Goal: Task Accomplishment & Management: Use online tool/utility

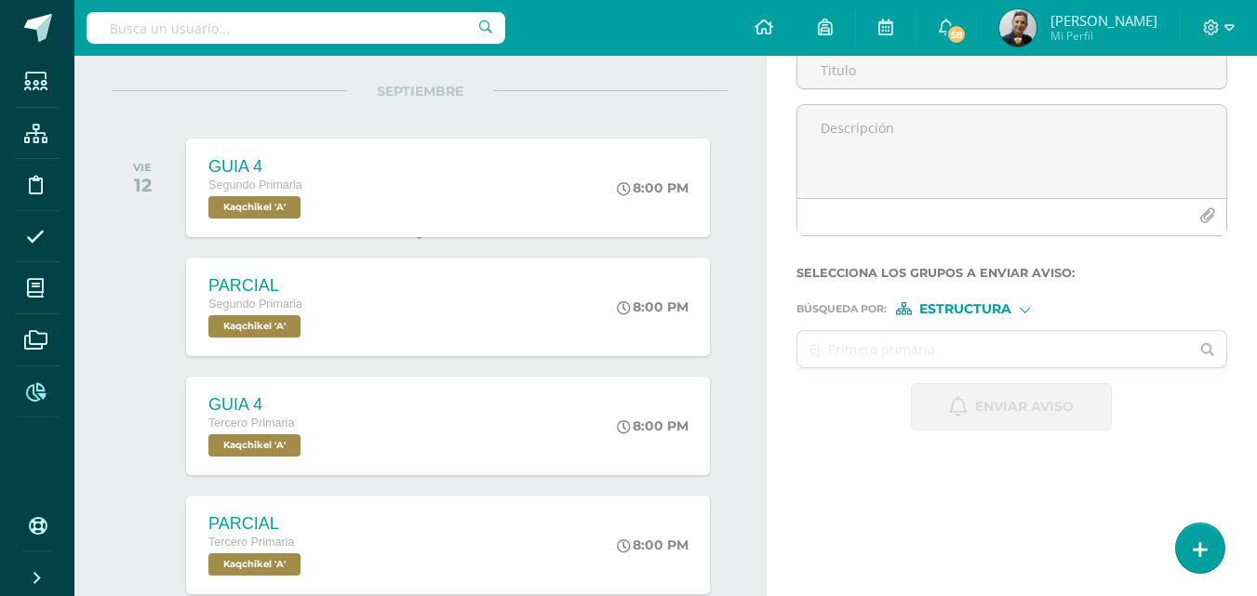
click at [37, 391] on icon at bounding box center [36, 392] width 20 height 19
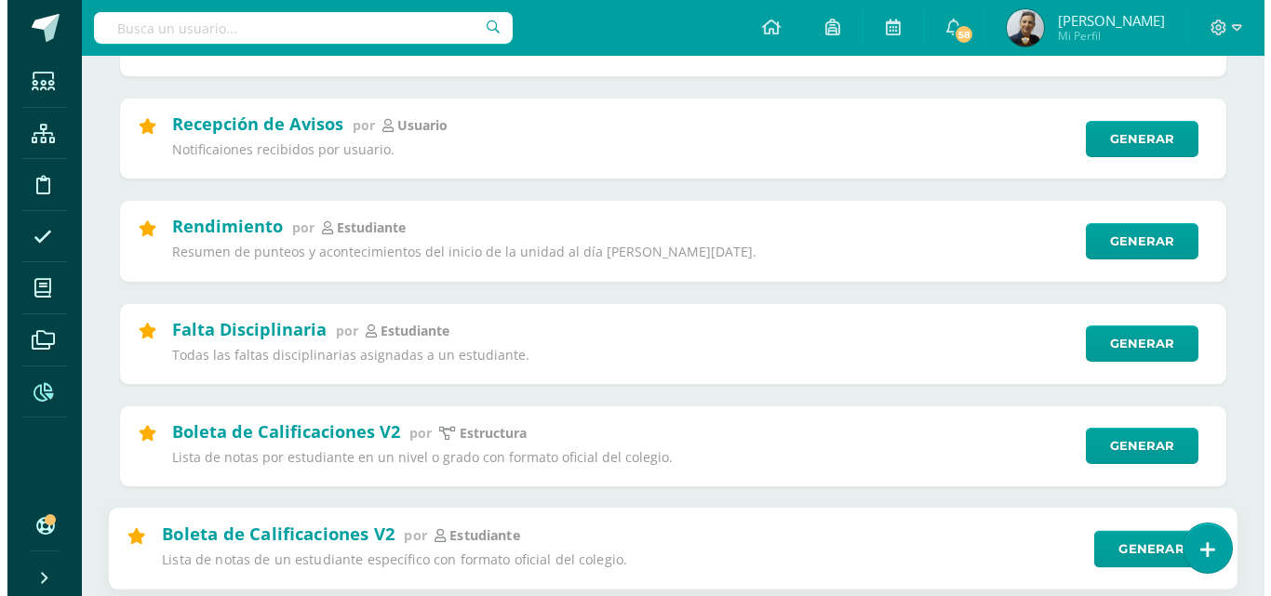
scroll to position [651, 0]
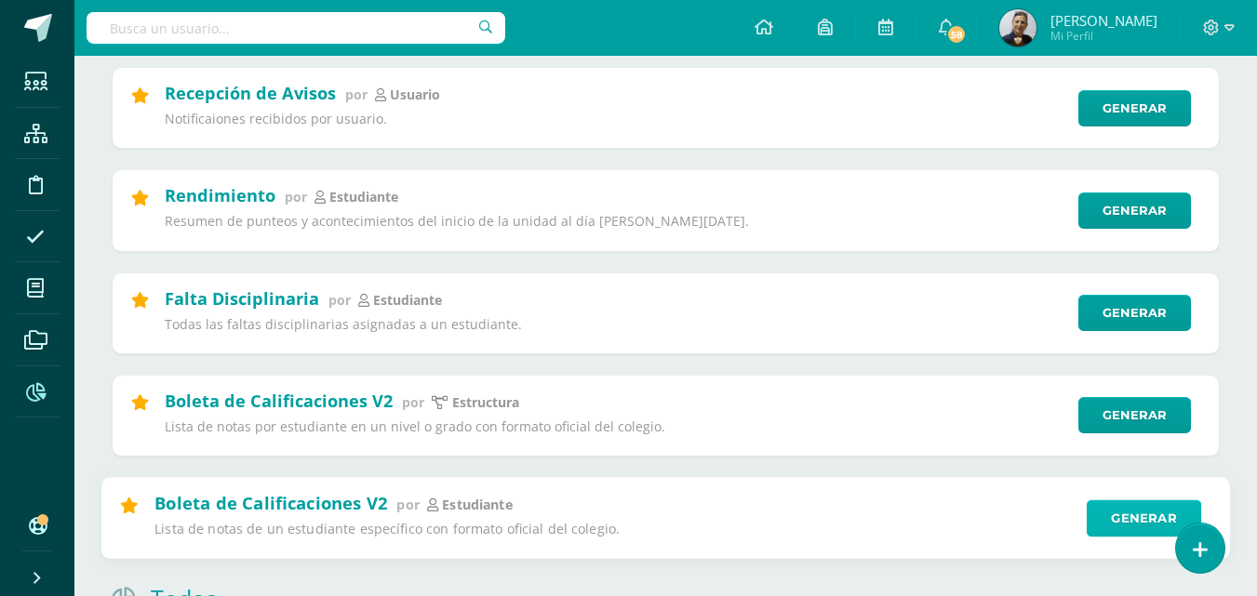
click at [1129, 515] on link "Generar" at bounding box center [1144, 518] width 114 height 37
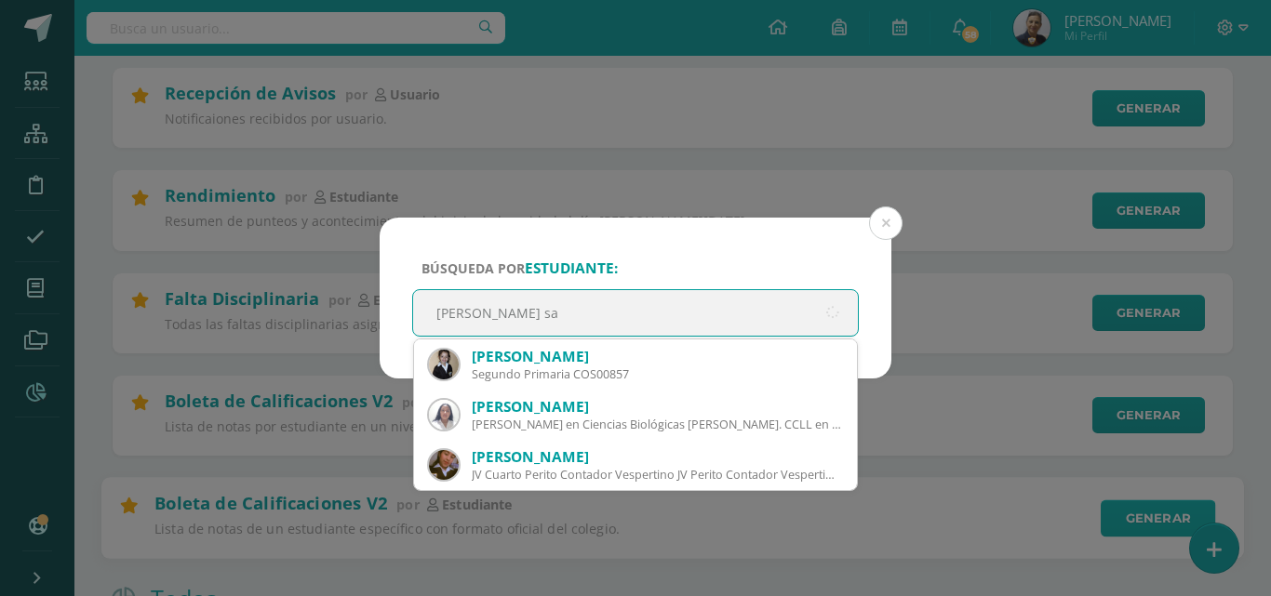
type input "nidia san"
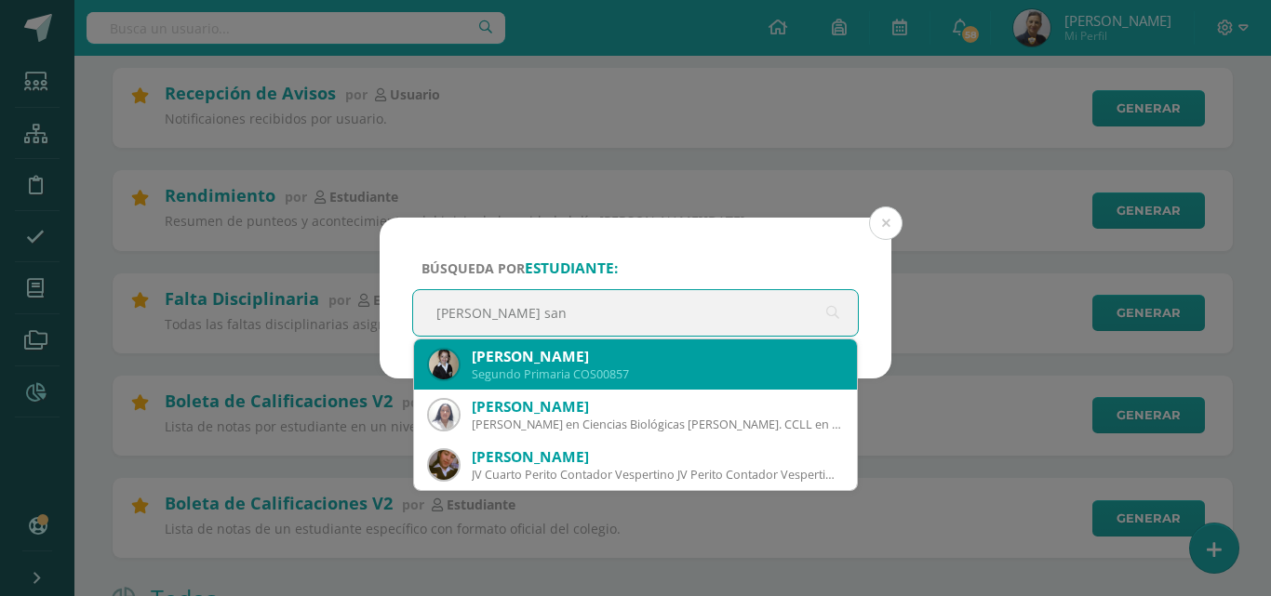
click at [653, 377] on div "Segundo Primaria COS00857" at bounding box center [657, 375] width 370 height 16
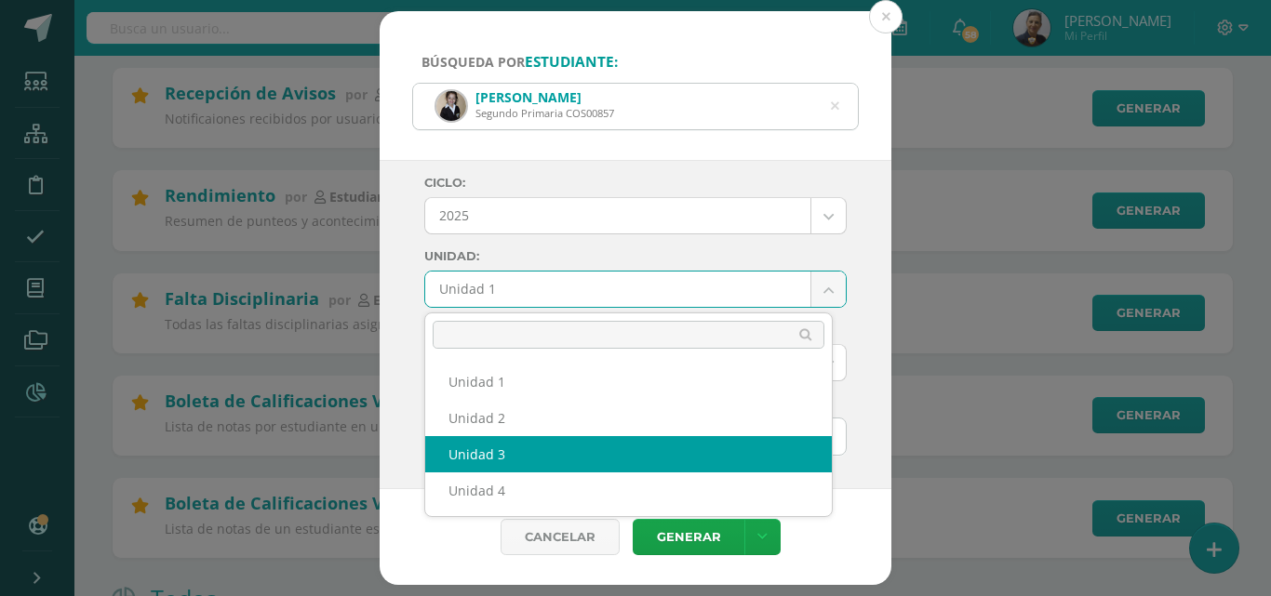
select select "Unidad 3"
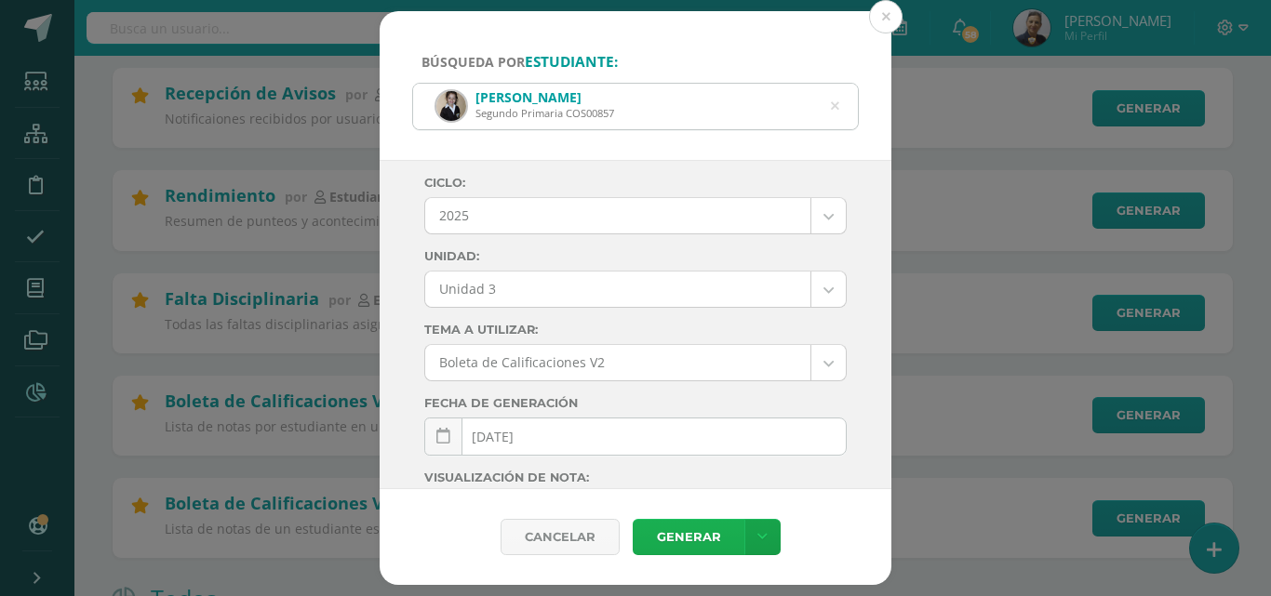
click at [675, 545] on link "Generar" at bounding box center [689, 537] width 112 height 36
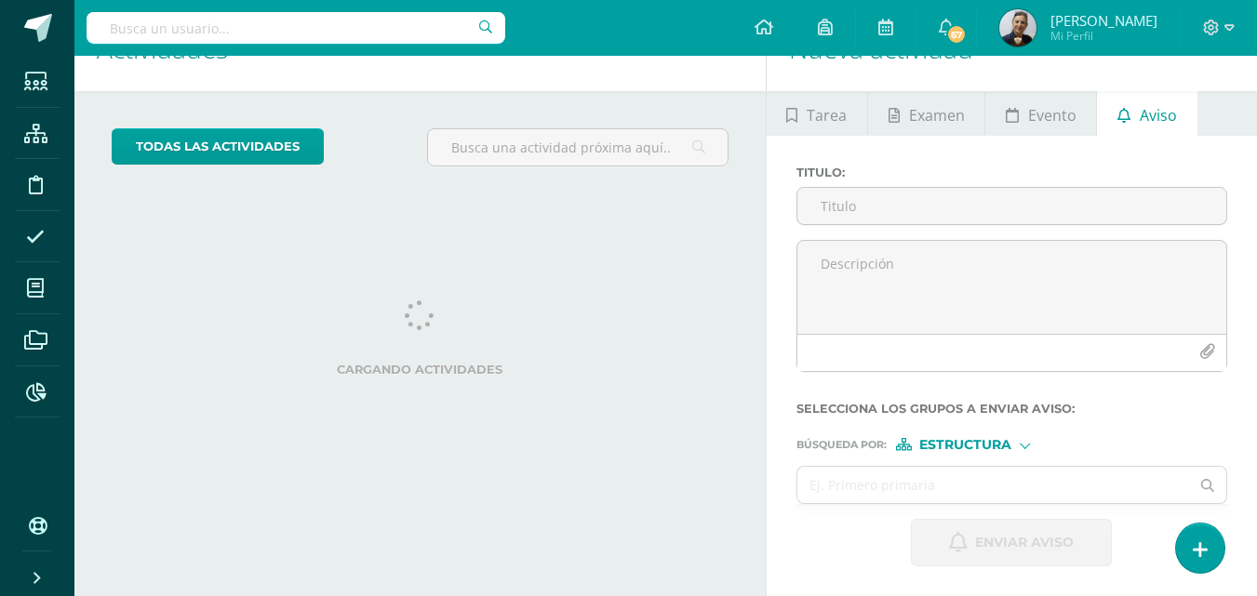
scroll to position [185, 0]
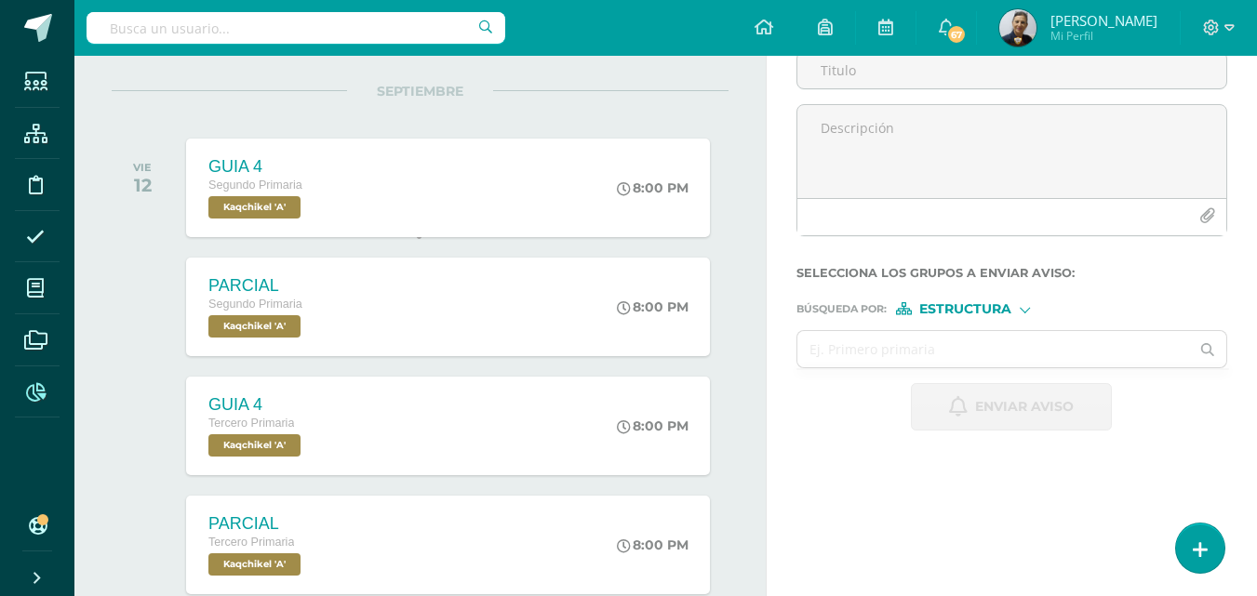
click at [42, 385] on icon at bounding box center [36, 392] width 20 height 19
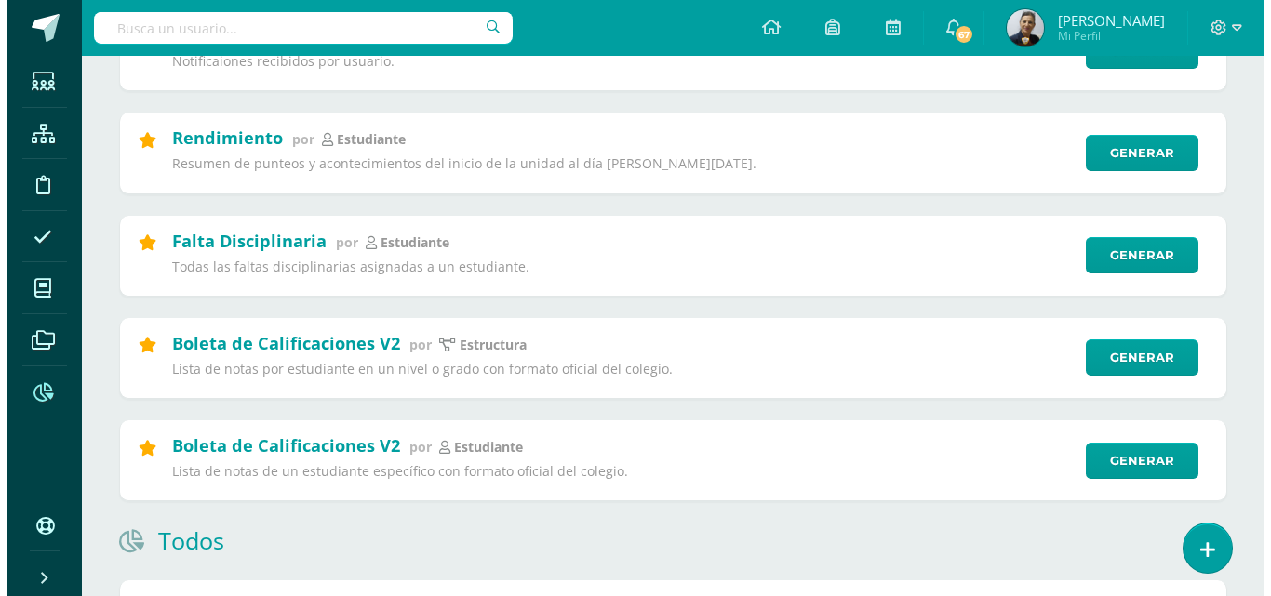
scroll to position [744, 0]
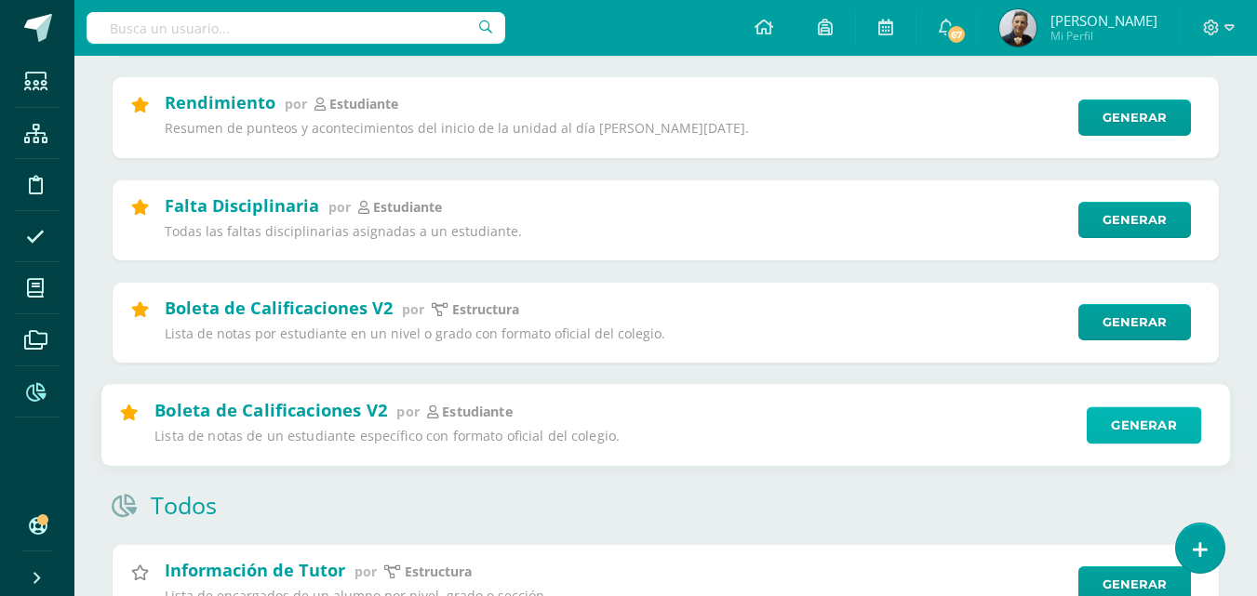
click at [1145, 430] on link "Generar" at bounding box center [1144, 425] width 114 height 37
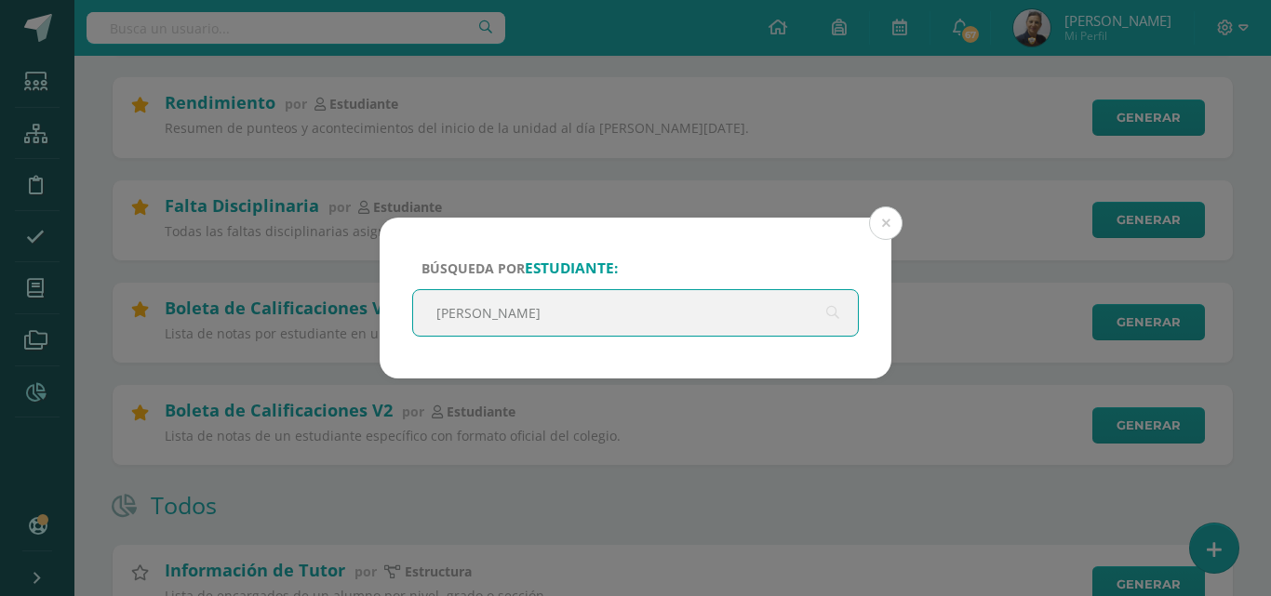
type input "[PERSON_NAME]"
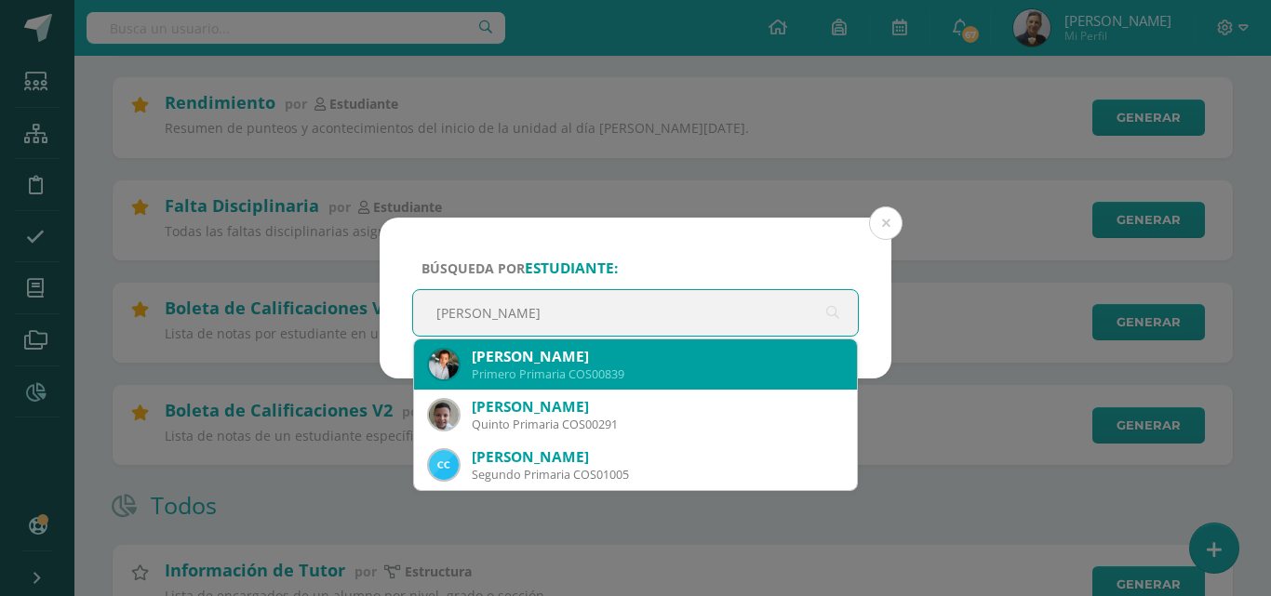
click at [524, 352] on div "[PERSON_NAME]" at bounding box center [657, 357] width 370 height 20
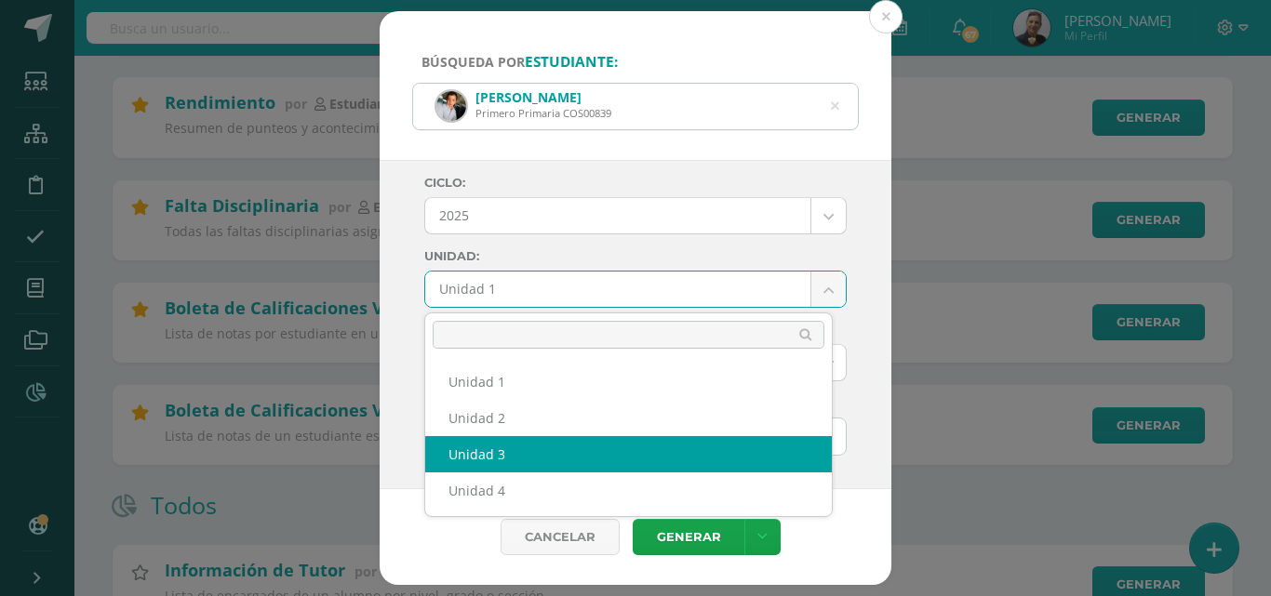
select select "Unidad 3"
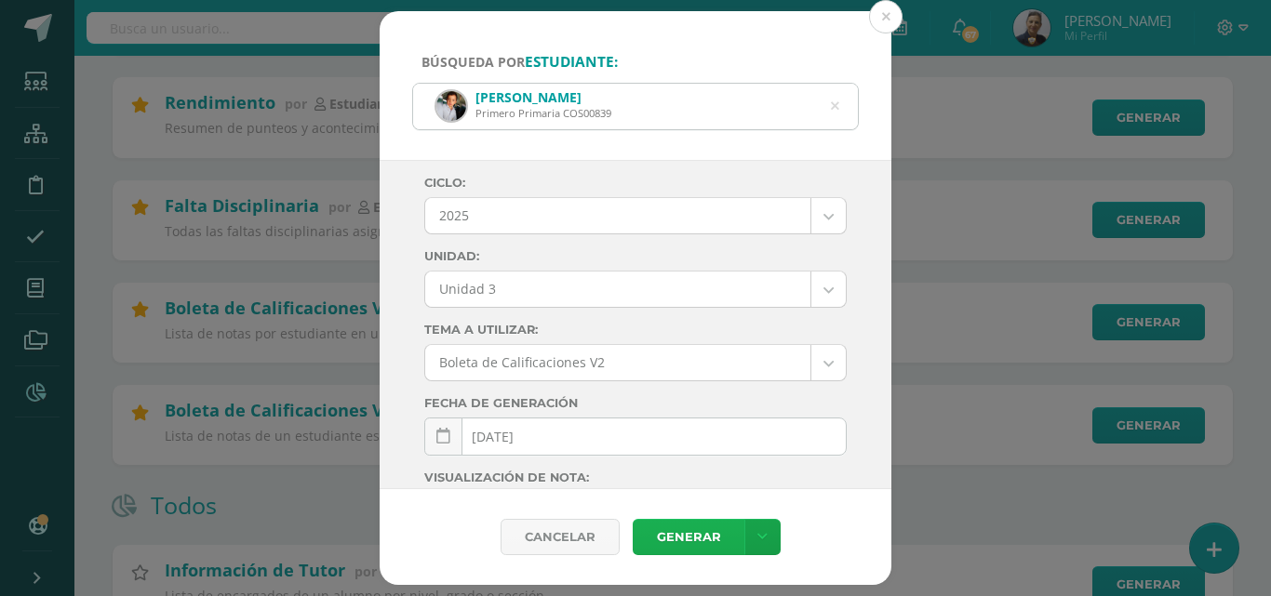
click at [674, 530] on link "Generar" at bounding box center [689, 537] width 112 height 36
